Goal: Find specific page/section: Locate a particular part of the current website

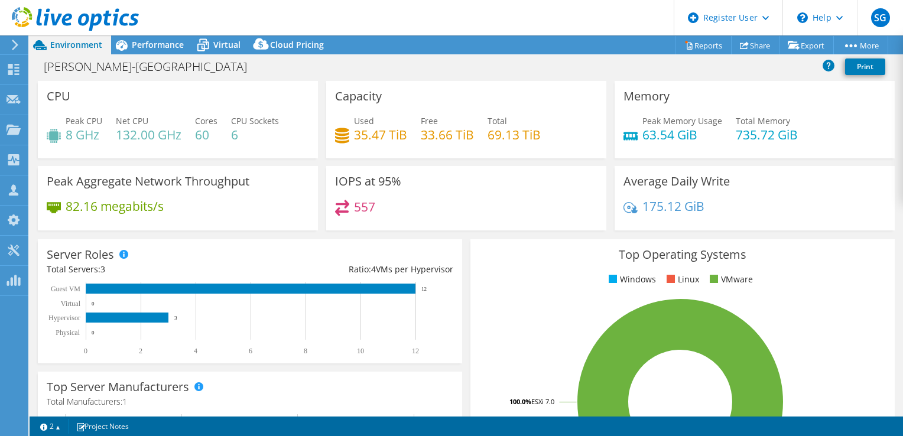
select select "USD"
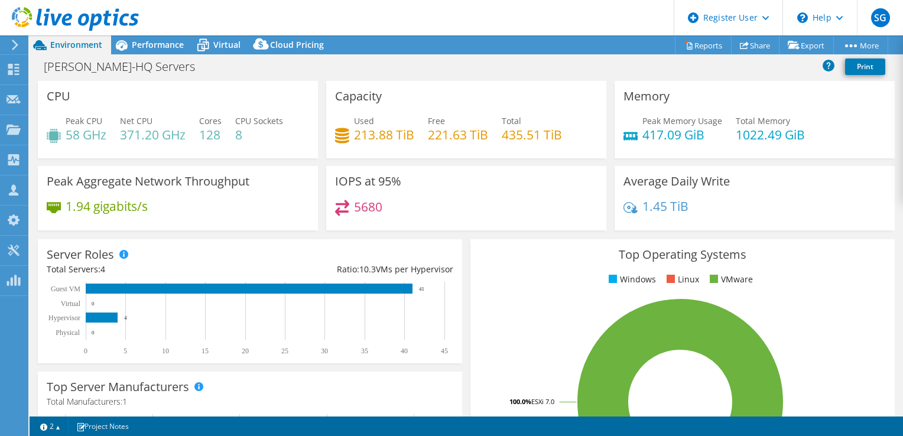
select select "USD"
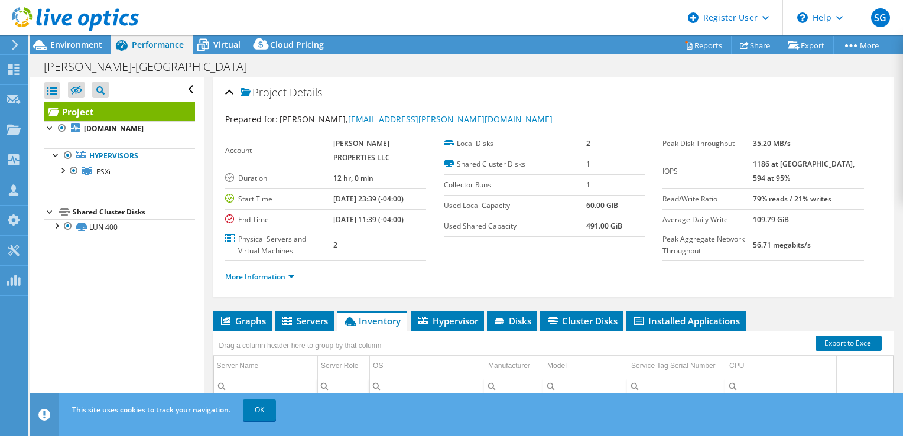
select select "USD"
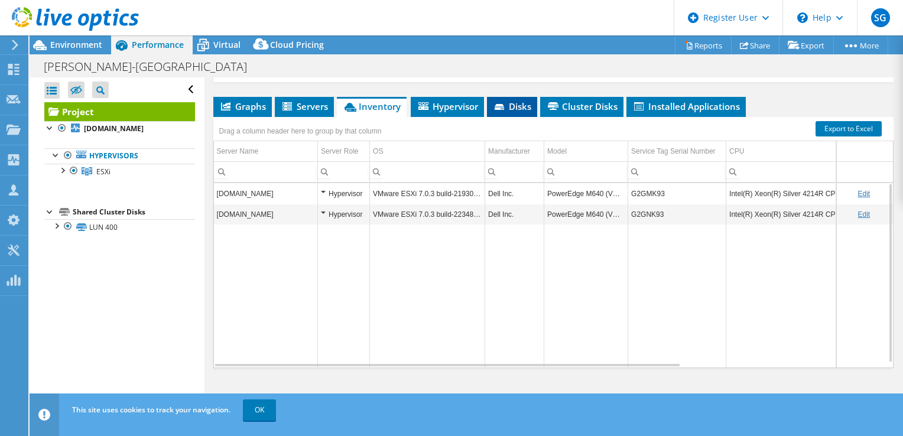
click at [509, 108] on span "Disks" at bounding box center [512, 107] width 38 height 12
